Goal: Task Accomplishment & Management: Use online tool/utility

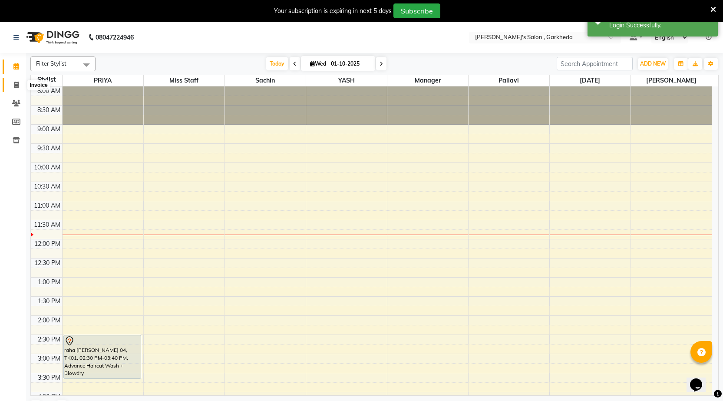
click at [17, 84] on icon at bounding box center [16, 85] width 5 height 7
select select "7062"
select select "service"
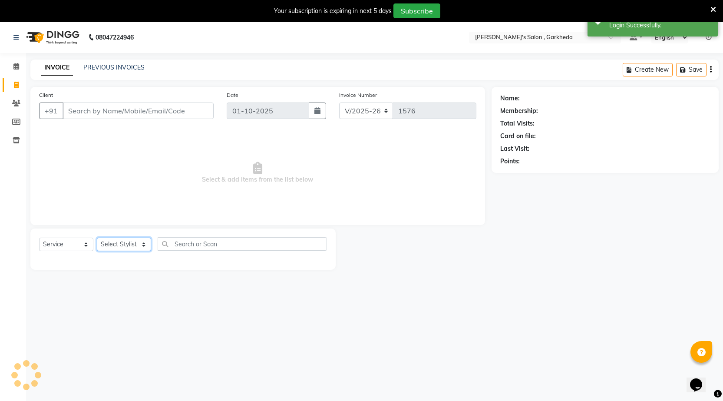
click at [134, 239] on select "Select Stylist [DATE] manager miss staff [PERSON_NAME]" at bounding box center [124, 244] width 54 height 13
select select "64119"
click at [97, 238] on select "Select Stylist [DATE] manager miss staff [PERSON_NAME]" at bounding box center [124, 244] width 54 height 13
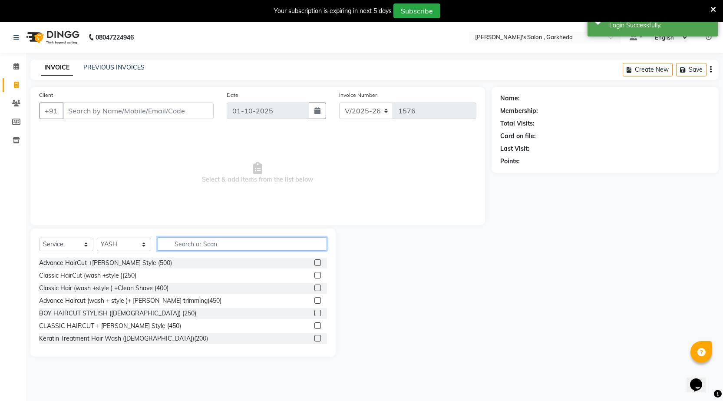
click at [214, 242] on input "text" at bounding box center [242, 243] width 169 height 13
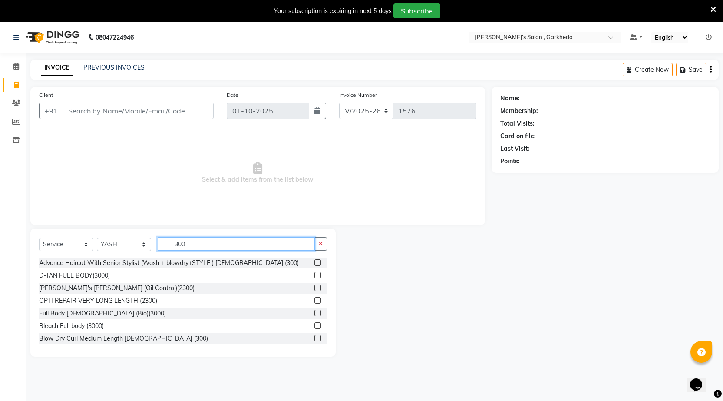
type input "300"
click at [314, 260] on label at bounding box center [317, 262] width 7 height 7
click at [314, 260] on input "checkbox" at bounding box center [317, 263] width 6 height 6
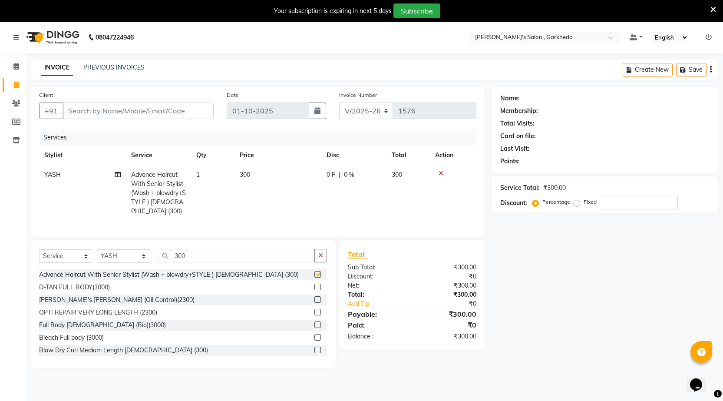
checkbox input "false"
click at [148, 115] on input "Client" at bounding box center [138, 110] width 151 height 16
type input "9"
type input "0"
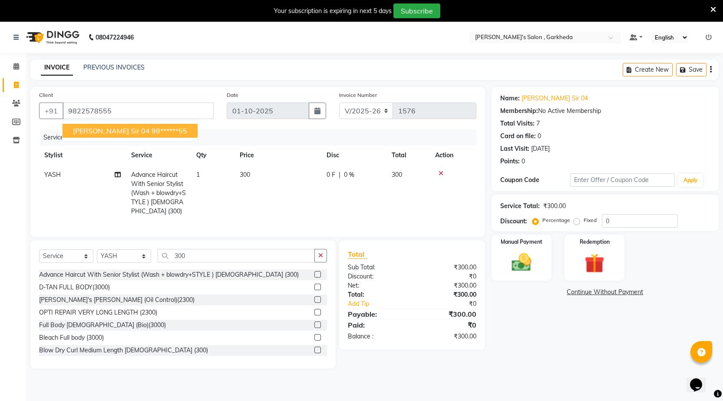
click at [84, 128] on span "[PERSON_NAME] sir 04" at bounding box center [111, 130] width 77 height 9
type input "98******55"
click at [523, 251] on img at bounding box center [521, 262] width 33 height 23
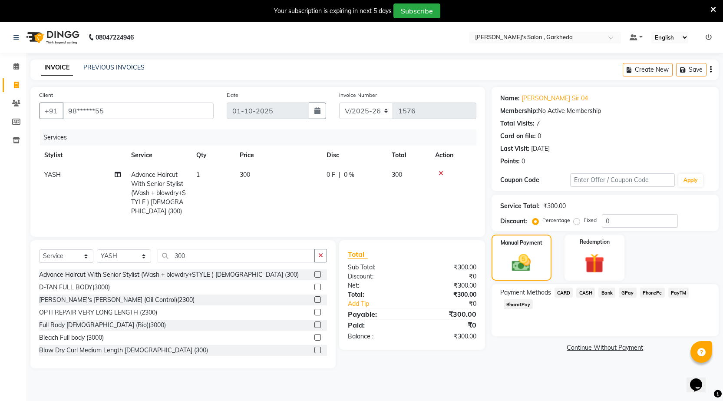
click at [581, 293] on span "CASH" at bounding box center [585, 292] width 19 height 10
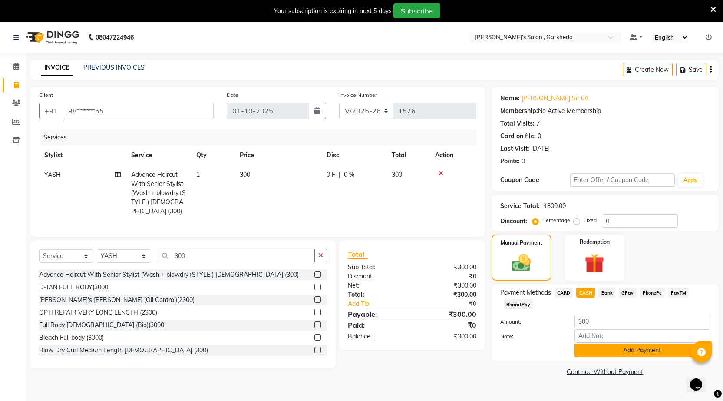
click at [626, 347] on button "Add Payment" at bounding box center [641, 349] width 135 height 13
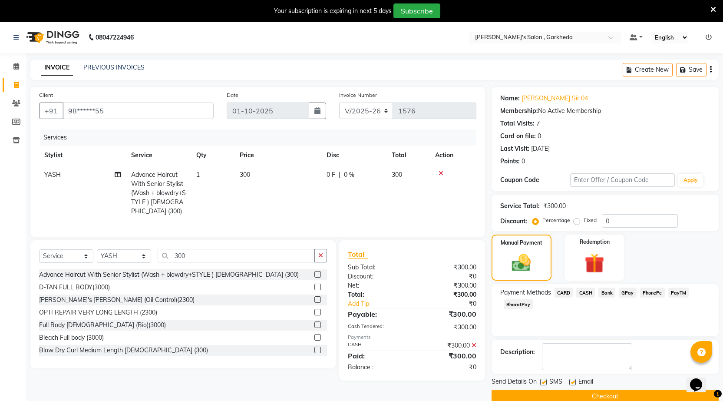
click at [605, 396] on button "Checkout" at bounding box center [605, 395] width 227 height 13
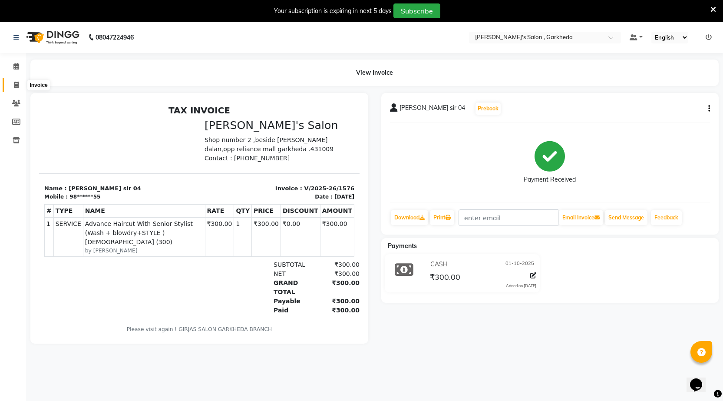
click at [20, 84] on span at bounding box center [16, 85] width 15 height 10
select select "service"
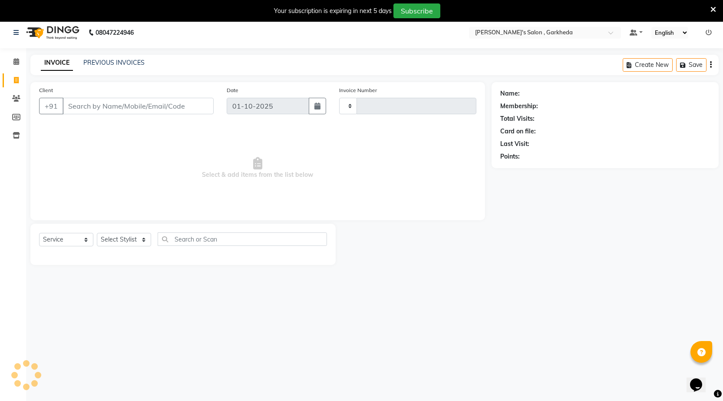
type input "1577"
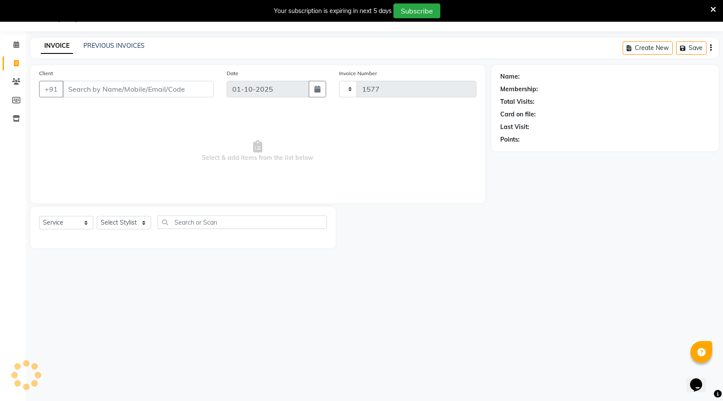
select select "7062"
click at [144, 224] on select "Select Stylist [DATE] manager miss staff [PERSON_NAME]" at bounding box center [124, 222] width 54 height 13
select select "72802"
click at [97, 216] on select "Select Stylist [DATE] manager miss staff [PERSON_NAME]" at bounding box center [124, 222] width 54 height 13
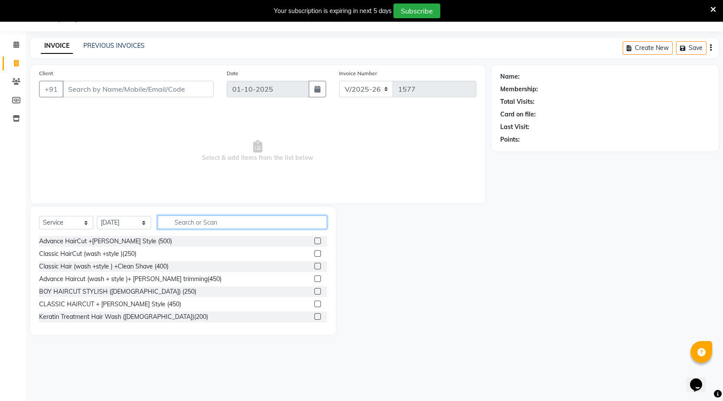
click at [183, 221] on input "text" at bounding box center [242, 221] width 169 height 13
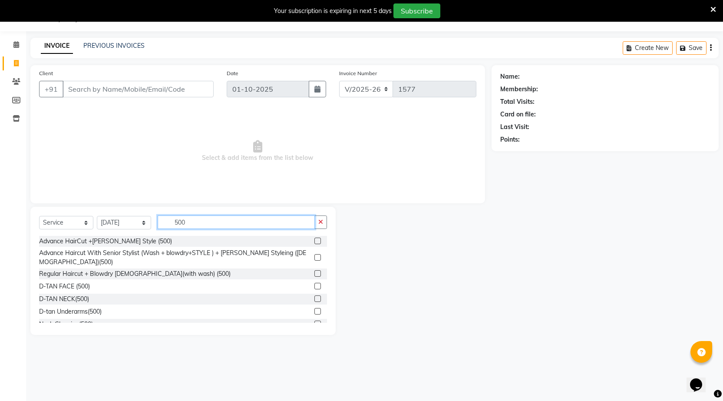
type input "500"
click at [314, 256] on label at bounding box center [317, 257] width 7 height 7
click at [314, 256] on input "checkbox" at bounding box center [317, 258] width 6 height 6
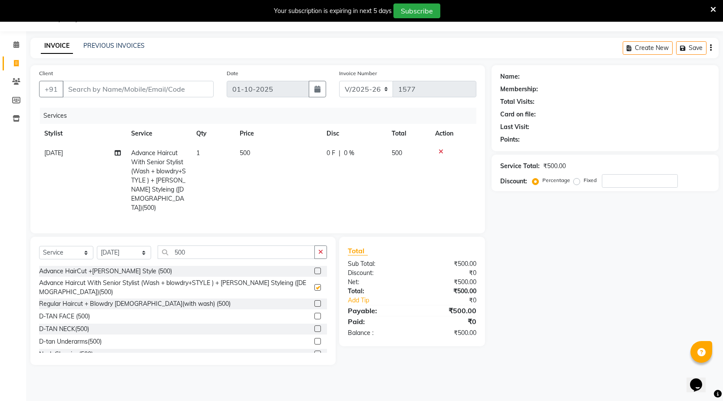
checkbox input "false"
click at [178, 85] on input "Client" at bounding box center [138, 89] width 151 height 16
type input "8"
type input "0"
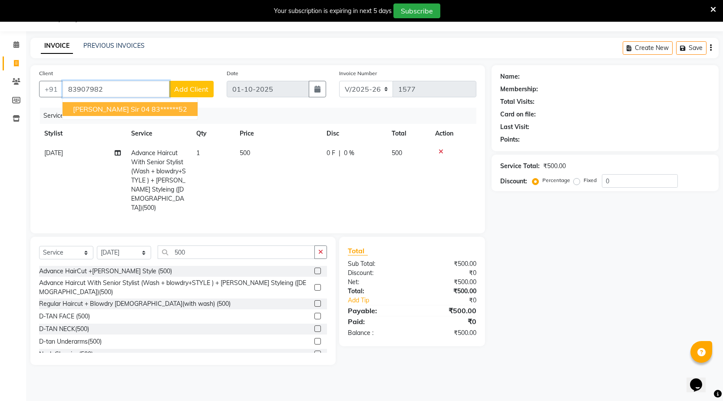
click at [119, 111] on span "[PERSON_NAME] sir 04" at bounding box center [111, 109] width 77 height 9
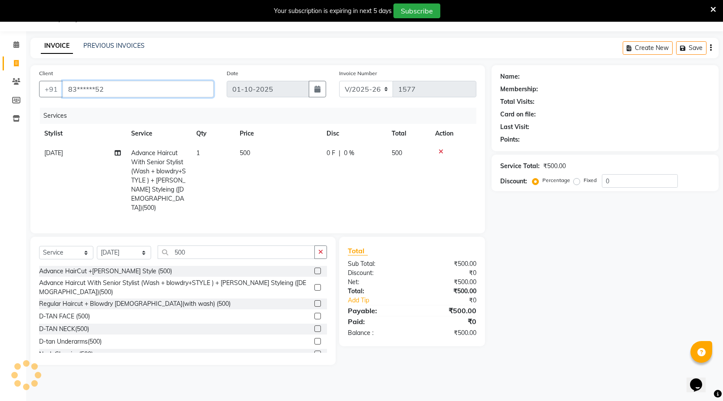
type input "83******52"
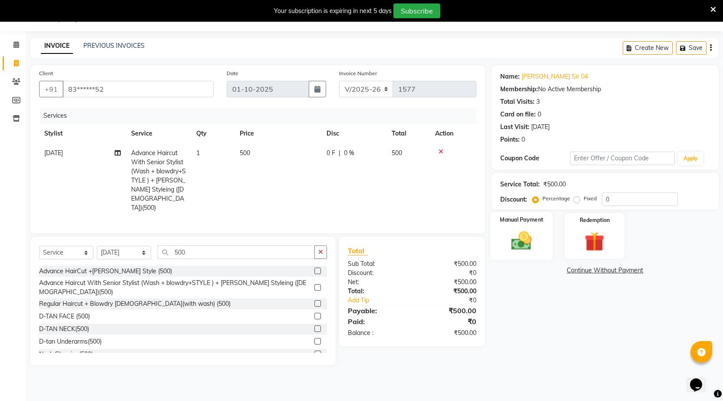
click at [544, 244] on div "Manual Payment" at bounding box center [521, 236] width 63 height 48
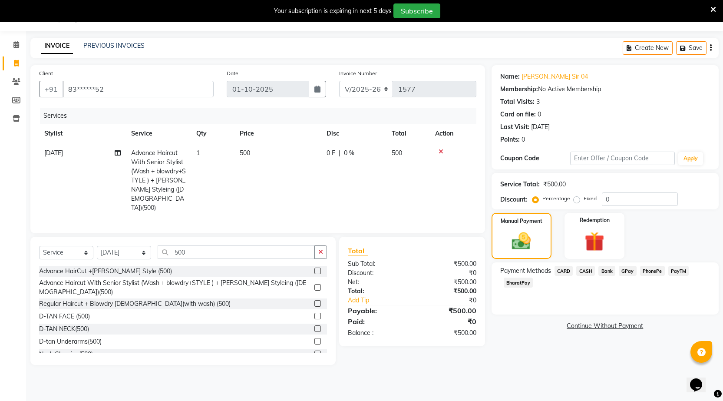
click at [643, 269] on span "PhonePe" at bounding box center [652, 271] width 25 height 10
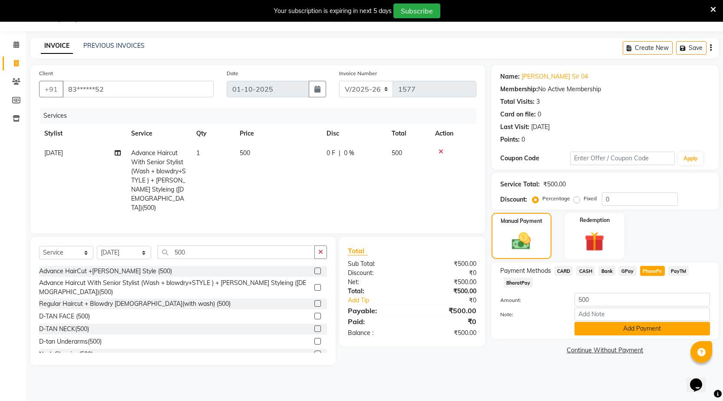
click at [609, 325] on button "Add Payment" at bounding box center [641, 328] width 135 height 13
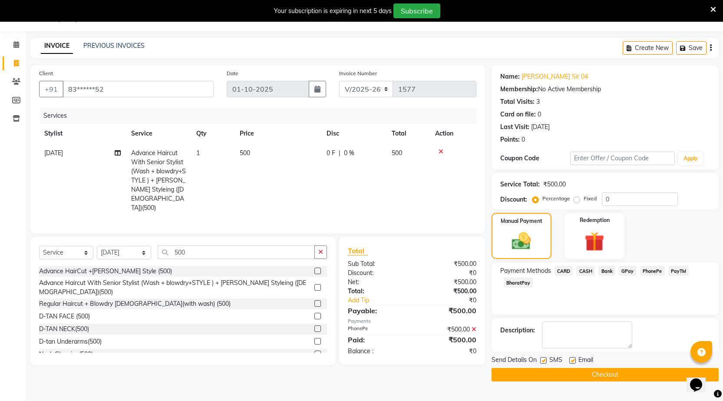
click at [574, 373] on button "Checkout" at bounding box center [605, 374] width 227 height 13
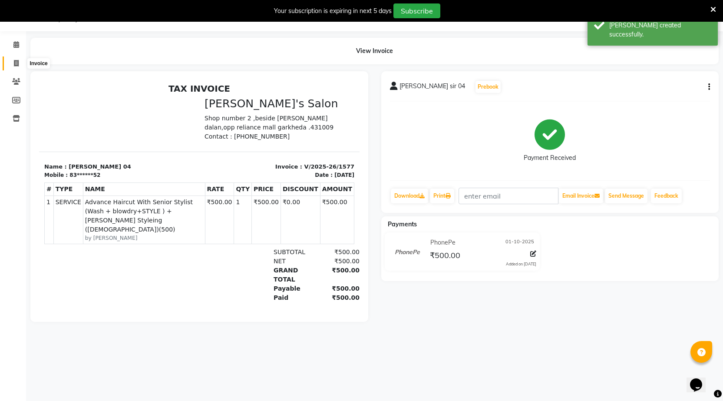
click at [17, 60] on icon at bounding box center [16, 63] width 5 height 7
select select "service"
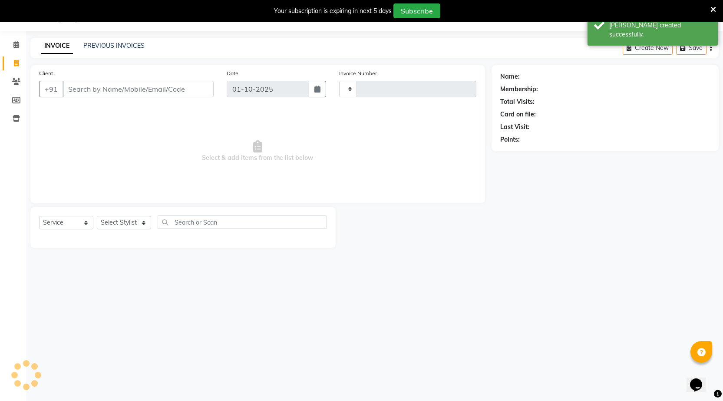
type input "1578"
select select "7062"
click at [17, 47] on icon at bounding box center [16, 44] width 6 height 7
